Goal: Information Seeking & Learning: Learn about a topic

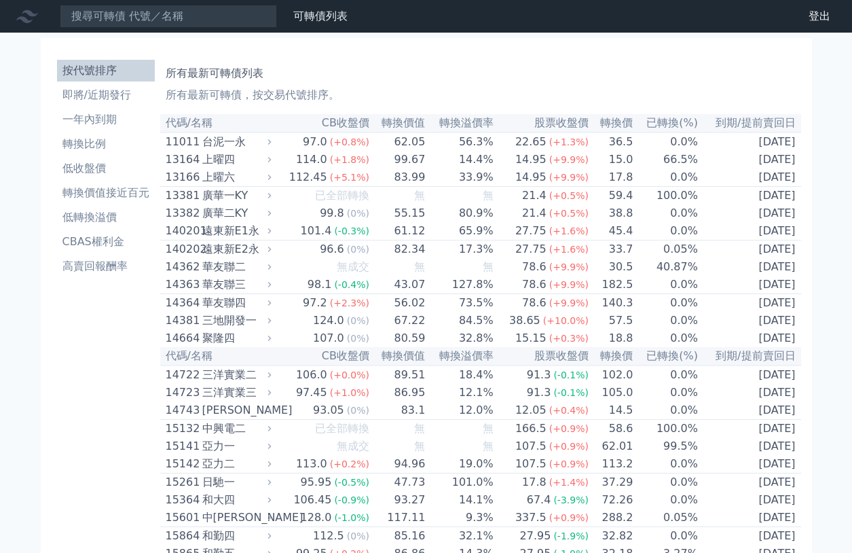
click at [274, 140] on icon at bounding box center [269, 141] width 9 height 9
click at [272, 145] on icon at bounding box center [269, 141] width 9 height 9
click at [274, 145] on icon at bounding box center [269, 141] width 9 height 9
click at [272, 164] on icon at bounding box center [269, 159] width 9 height 9
click at [273, 177] on icon at bounding box center [269, 176] width 9 height 9
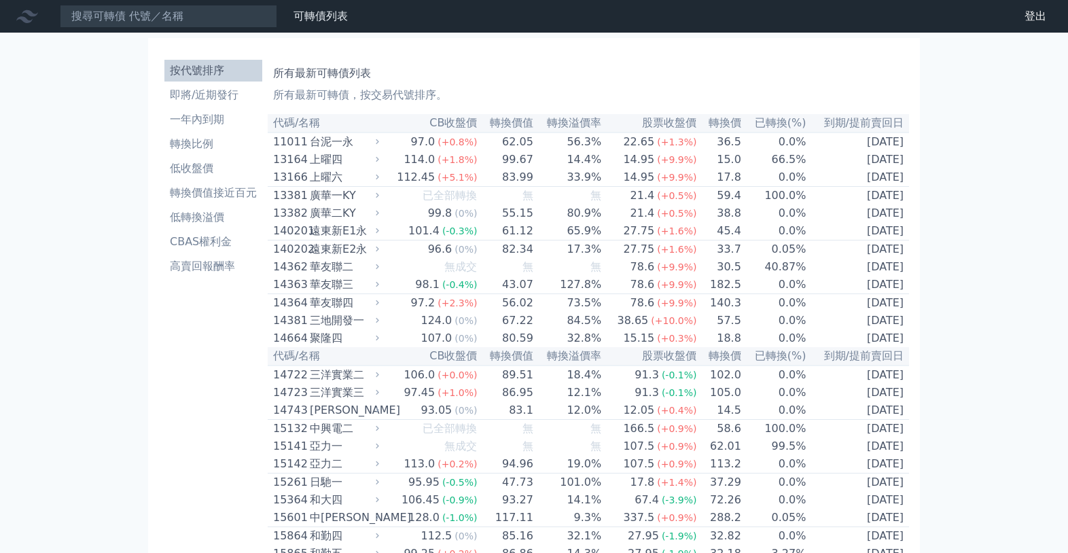
click at [366, 165] on div "上曜四" at bounding box center [343, 159] width 67 height 16
click at [371, 184] on div "上曜六" at bounding box center [343, 177] width 67 height 16
click at [339, 204] on div "廣華一KY" at bounding box center [343, 195] width 67 height 16
click at [232, 139] on li "轉換比例" at bounding box center [213, 144] width 98 height 16
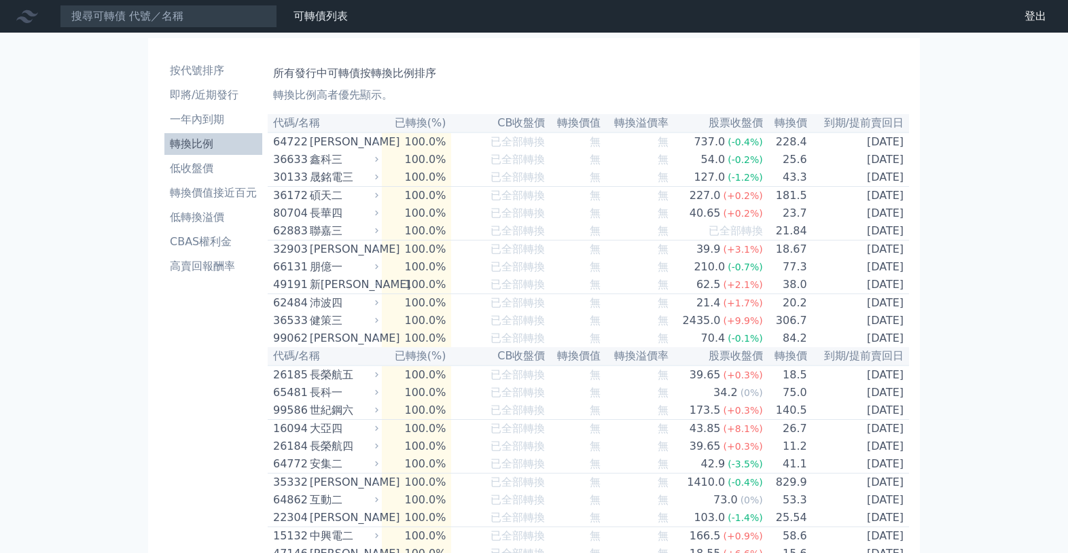
click at [348, 150] on div "[PERSON_NAME]" at bounding box center [343, 142] width 66 height 16
click at [337, 135] on div "[PERSON_NAME]" at bounding box center [343, 142] width 66 height 16
click at [335, 168] on div "鑫科三" at bounding box center [343, 159] width 66 height 16
click at [338, 194] on div "碩天二" at bounding box center [343, 195] width 66 height 16
click at [192, 169] on li "低收盤價" at bounding box center [213, 168] width 98 height 16
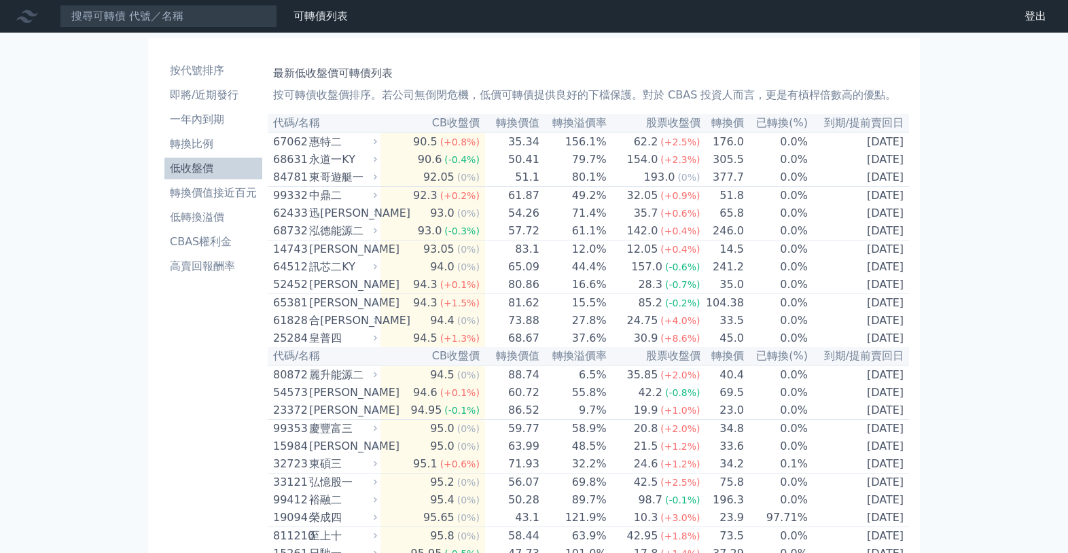
click at [332, 183] on div "東哥遊艇一" at bounding box center [341, 177] width 65 height 16
drag, startPoint x: 375, startPoint y: 186, endPoint x: 433, endPoint y: 183, distance: 58.5
click at [375, 185] on div "84781 東哥遊艇一" at bounding box center [326, 177] width 107 height 16
click at [438, 183] on div "92.05" at bounding box center [438, 177] width 37 height 16
click at [534, 179] on td "51.1" at bounding box center [512, 177] width 55 height 18
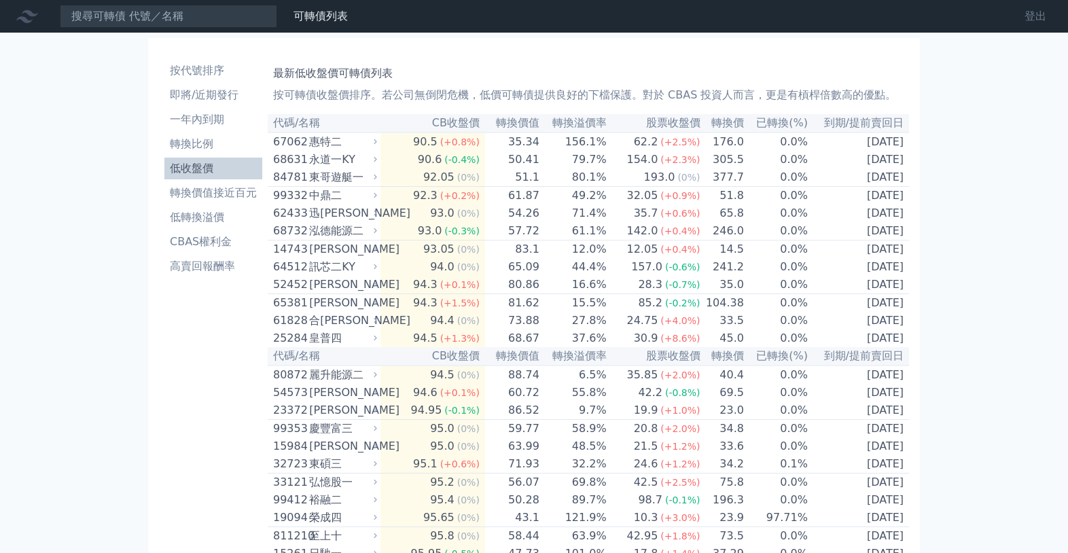
click at [1046, 15] on link "登出" at bounding box center [1034, 16] width 43 height 22
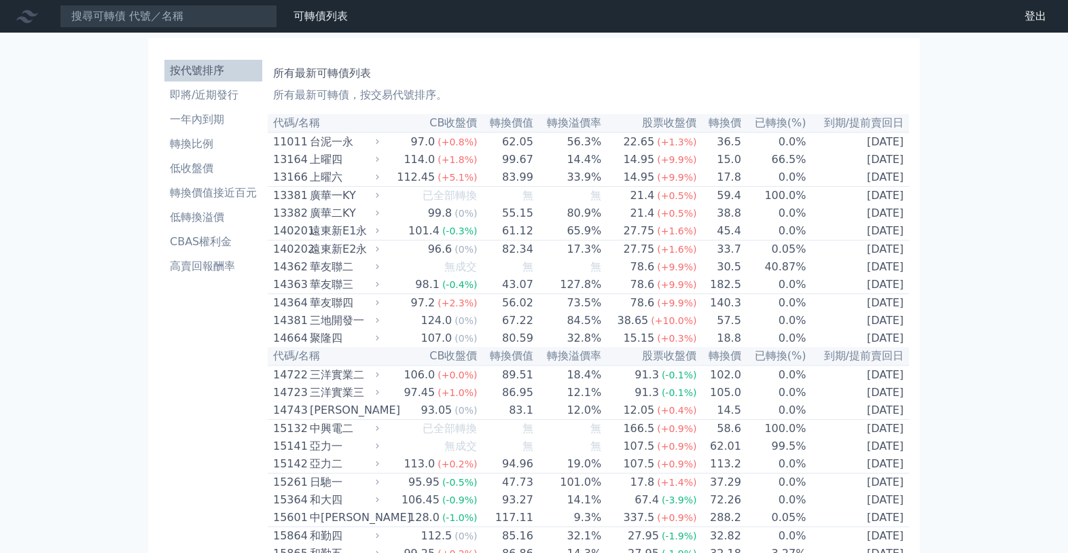
click at [370, 143] on div "台泥一永" at bounding box center [343, 142] width 67 height 16
click at [426, 145] on div "97.0" at bounding box center [423, 142] width 30 height 16
click at [477, 143] on td "62.05" at bounding box center [505, 141] width 56 height 18
click at [482, 211] on td "55.15" at bounding box center [505, 213] width 56 height 18
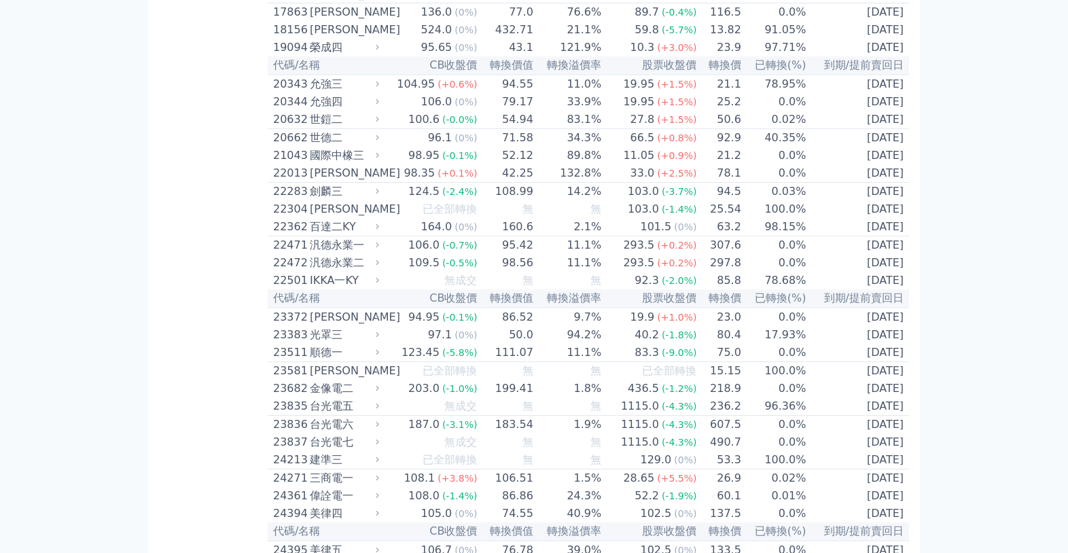
scroll to position [782, 0]
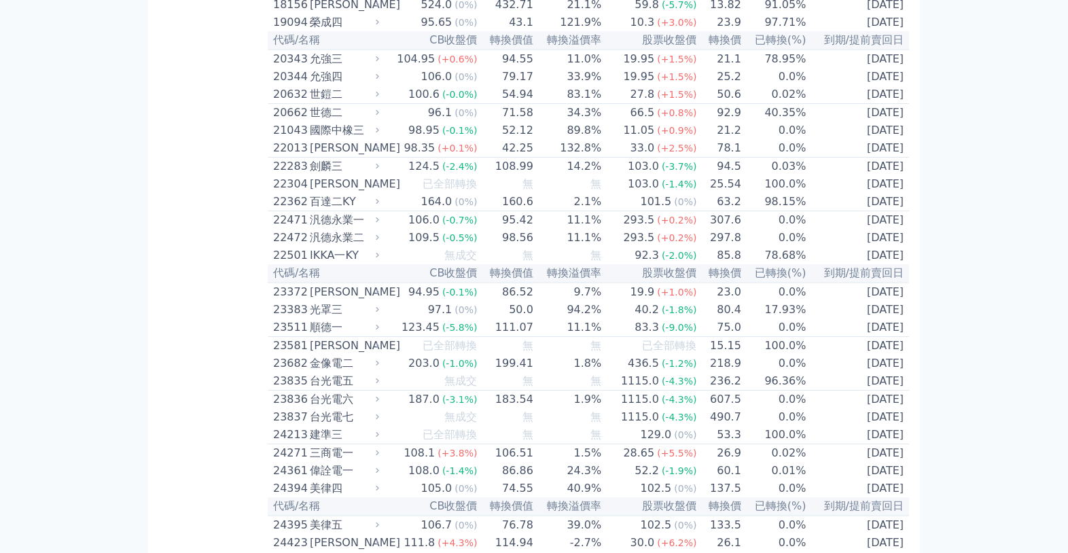
click at [458, 283] on th "CB收盤價" at bounding box center [429, 273] width 95 height 18
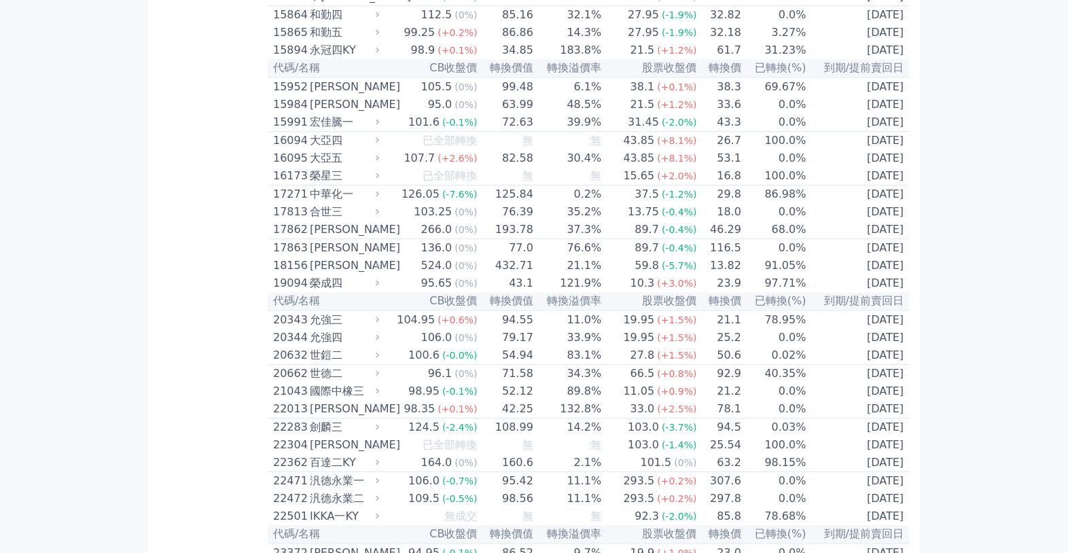
scroll to position [494, 0]
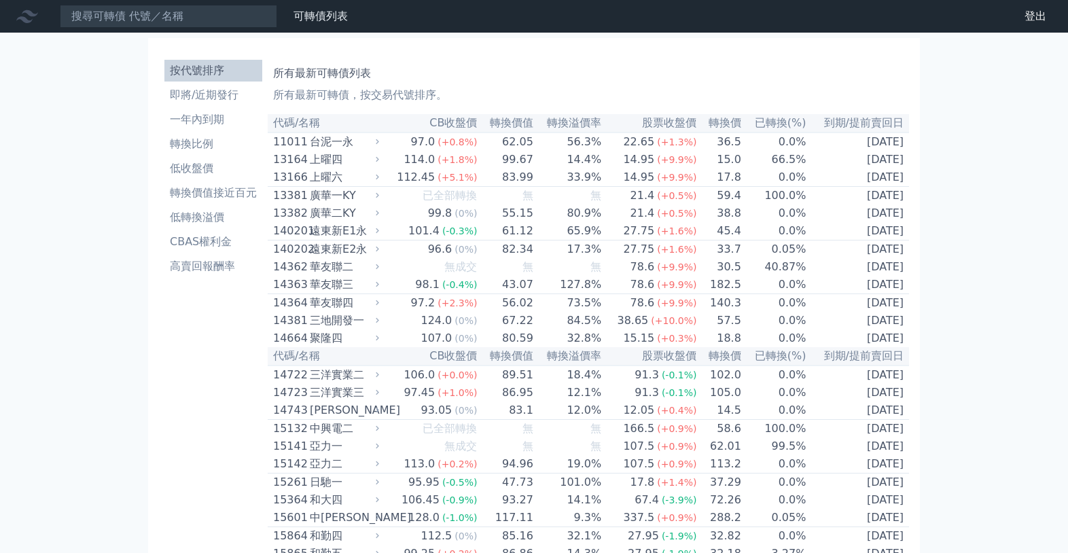
click at [374, 143] on div "台泥一永" at bounding box center [343, 142] width 67 height 16
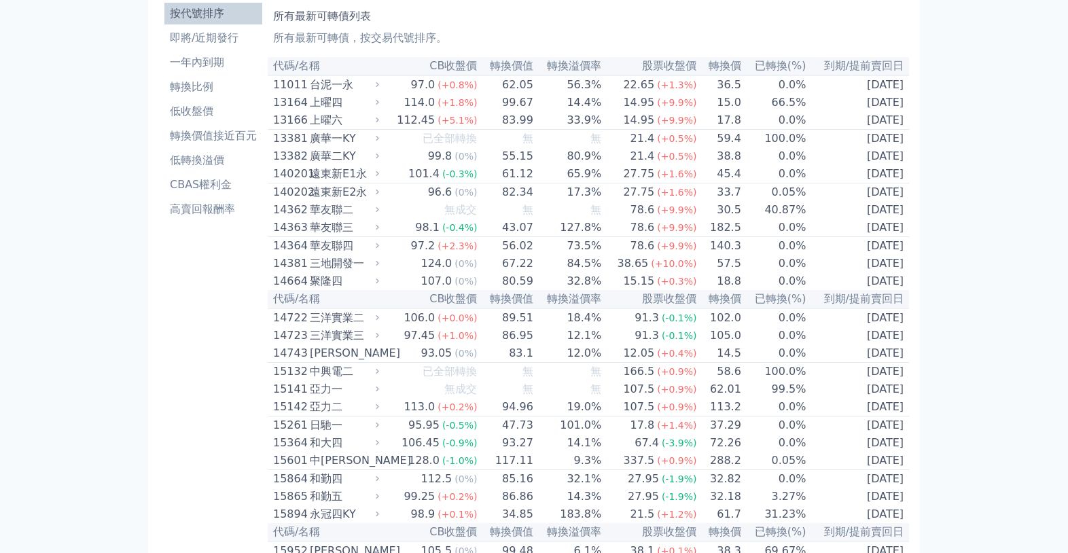
scroll to position [61, 0]
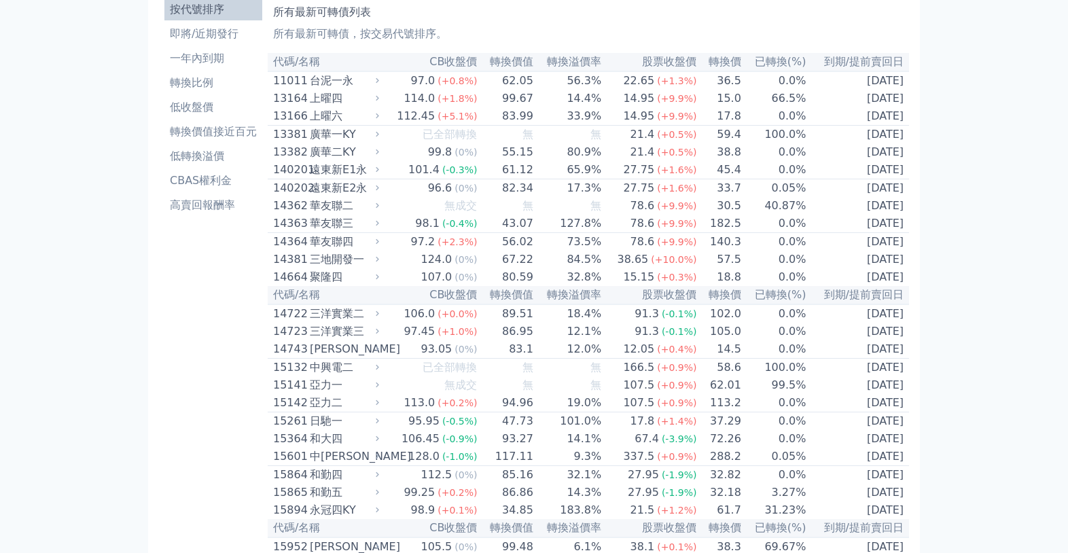
drag, startPoint x: 296, startPoint y: 313, endPoint x: 328, endPoint y: 324, distance: 33.7
click at [314, 304] on th "代碼/名稱" at bounding box center [325, 295] width 115 height 18
click at [338, 285] on div "聚隆四" at bounding box center [343, 277] width 67 height 16
click at [374, 285] on div "聚隆四" at bounding box center [343, 277] width 67 height 16
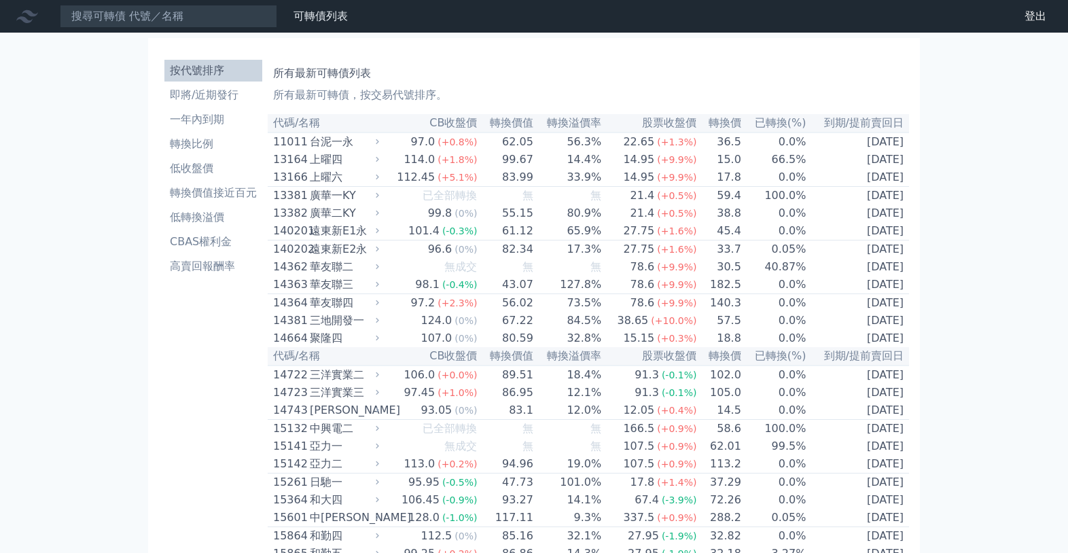
click at [380, 145] on icon at bounding box center [377, 141] width 9 height 9
click at [382, 168] on div "13164 上曜四" at bounding box center [327, 159] width 109 height 16
click at [337, 150] on div "台泥一永" at bounding box center [343, 142] width 67 height 16
click at [344, 182] on div "上曜六" at bounding box center [343, 177] width 67 height 16
click at [189, 173] on li "低收盤價" at bounding box center [213, 168] width 98 height 16
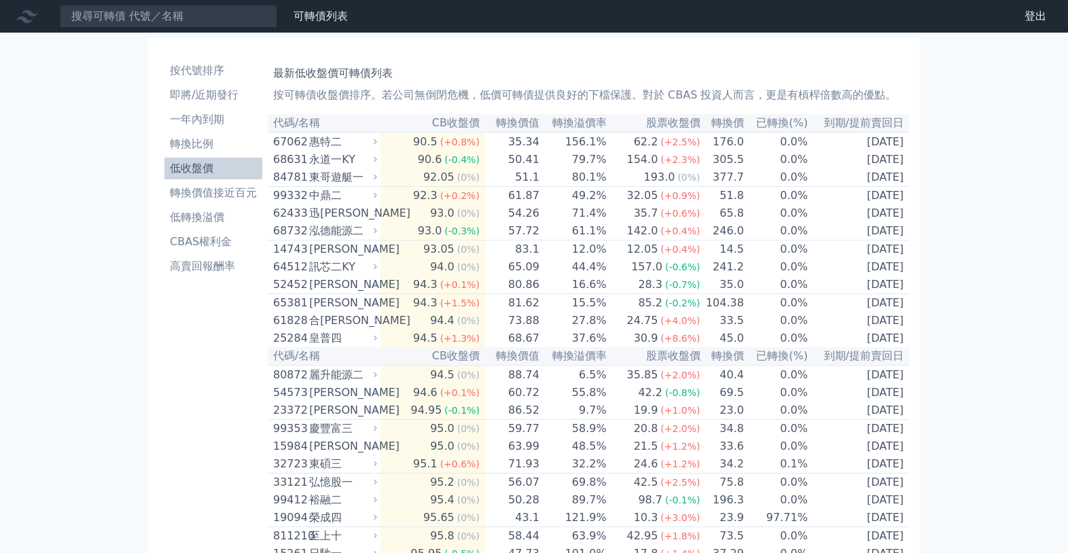
click at [345, 182] on div "東哥遊艇一" at bounding box center [341, 177] width 65 height 16
click at [371, 180] on div "東哥遊艇一" at bounding box center [341, 177] width 65 height 16
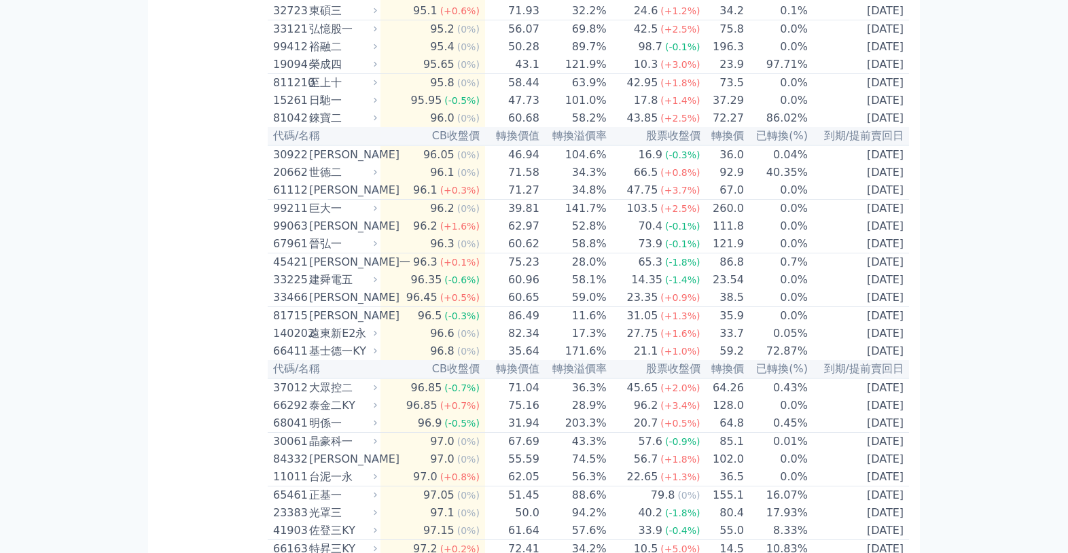
scroll to position [514, 0]
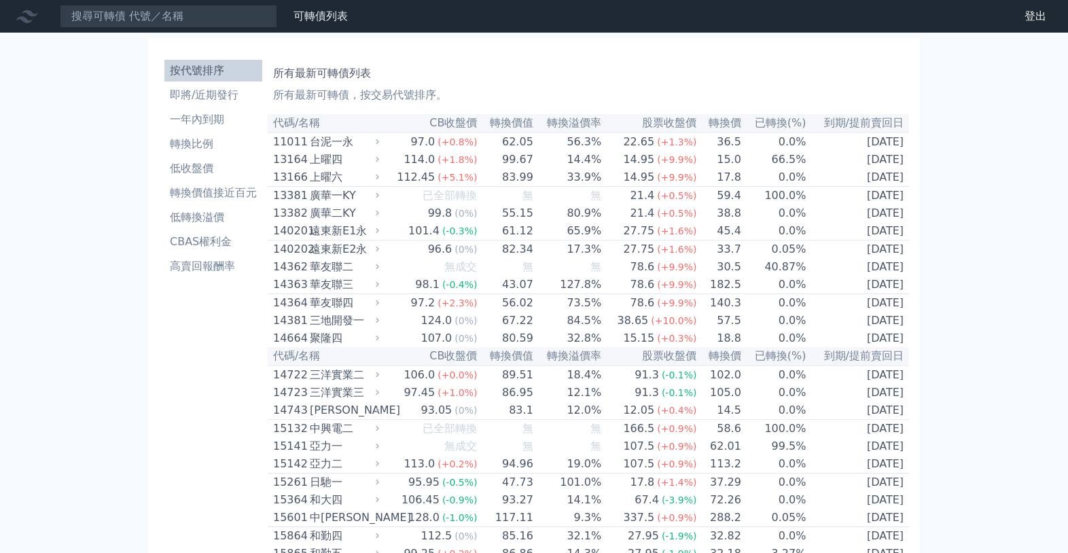
click at [382, 145] on icon at bounding box center [377, 141] width 9 height 9
click at [353, 146] on div "台泥一永" at bounding box center [343, 142] width 67 height 16
click at [378, 161] on icon at bounding box center [377, 159] width 9 height 9
click at [326, 204] on div "廣華一KY" at bounding box center [343, 195] width 67 height 16
click at [1038, 16] on link "登出" at bounding box center [1034, 16] width 43 height 22
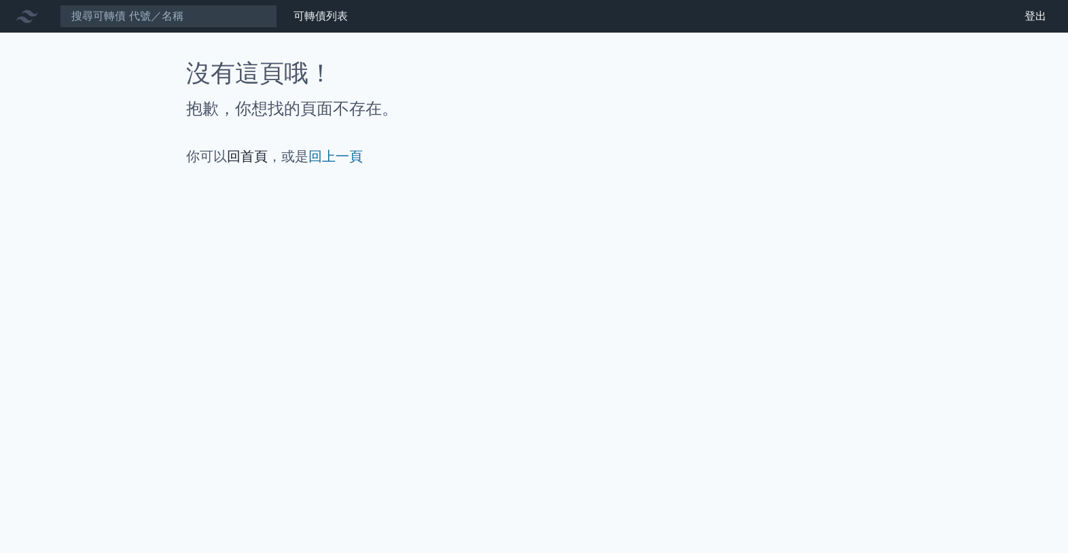
click at [247, 158] on link "回首頁" at bounding box center [247, 156] width 41 height 16
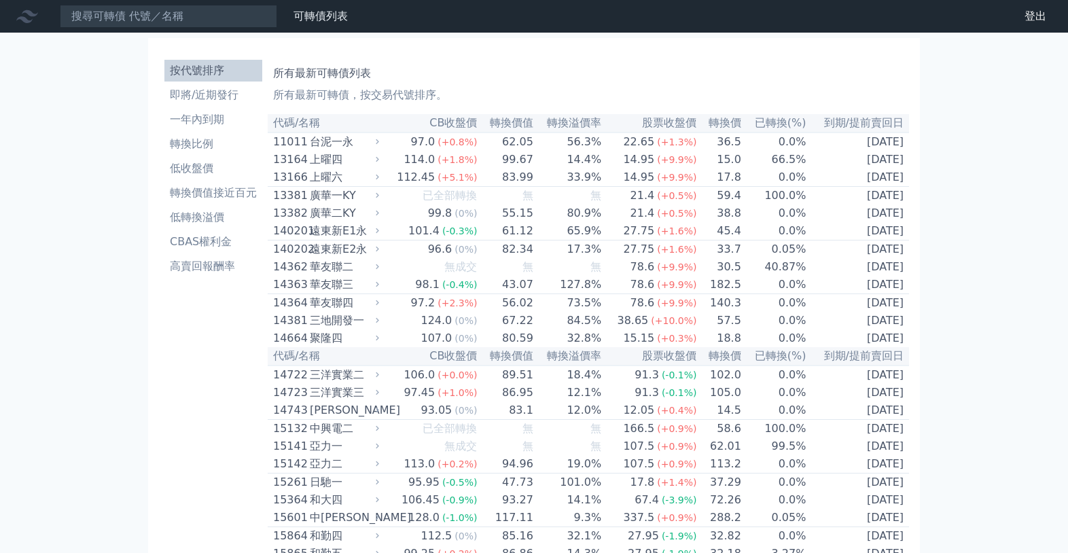
click at [343, 147] on div "台泥一永" at bounding box center [343, 142] width 67 height 16
click at [196, 125] on li "一年內到期" at bounding box center [213, 119] width 98 height 16
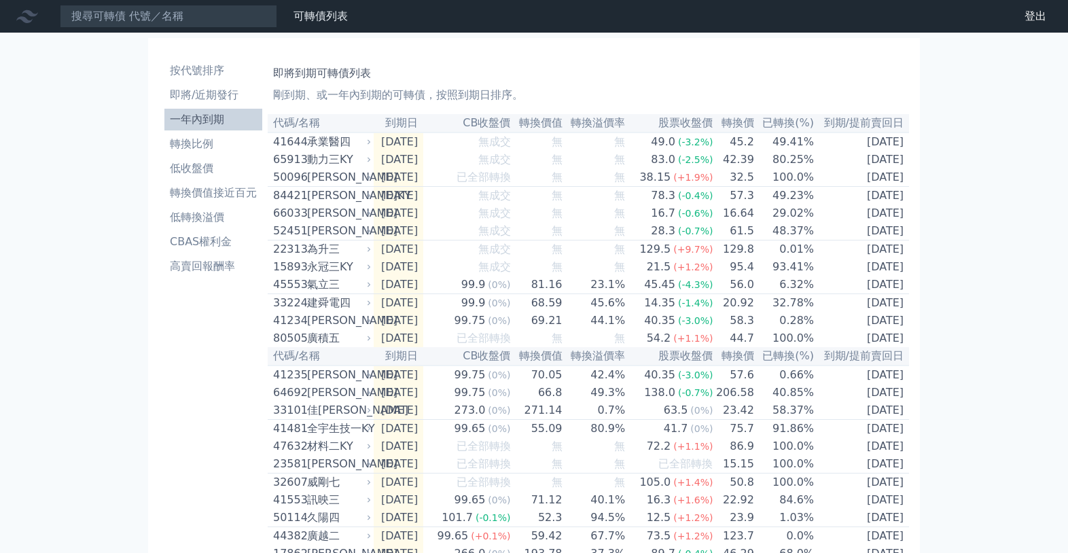
click at [335, 150] on div "承業醫四" at bounding box center [337, 142] width 61 height 16
click at [367, 146] on icon at bounding box center [369, 142] width 8 height 8
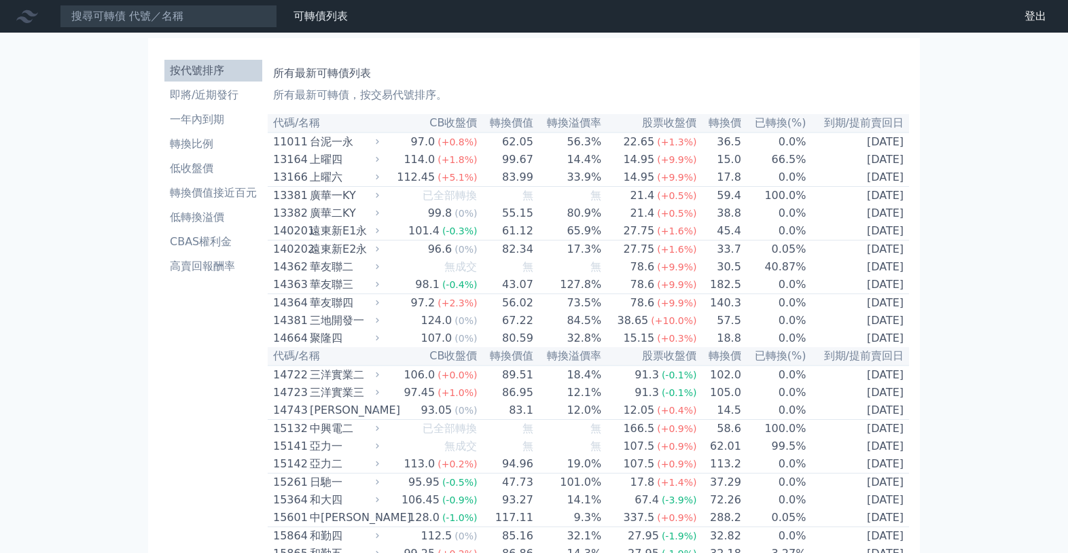
click at [396, 145] on td "97.0 (+0.8%)" at bounding box center [429, 141] width 95 height 18
click at [380, 144] on icon at bounding box center [377, 141] width 9 height 9
click at [338, 166] on div "上曜四" at bounding box center [343, 159] width 67 height 16
click at [365, 144] on div "台泥一永" at bounding box center [343, 142] width 67 height 16
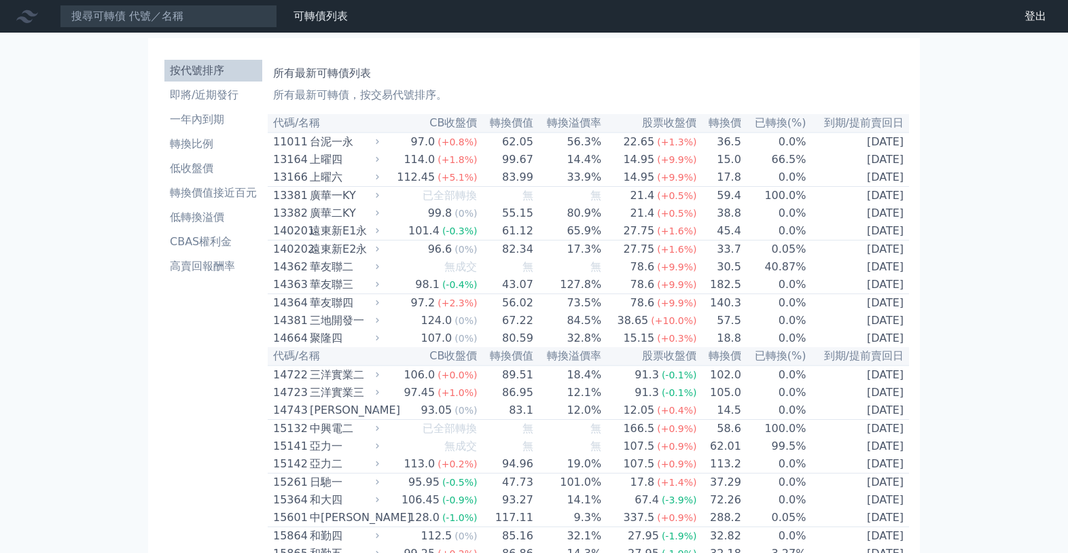
click at [382, 163] on icon at bounding box center [377, 159] width 9 height 9
click at [369, 138] on div "台泥一永" at bounding box center [343, 142] width 67 height 16
click at [371, 145] on div "台泥一永" at bounding box center [343, 142] width 67 height 16
